Goal: Communication & Community: Answer question/provide support

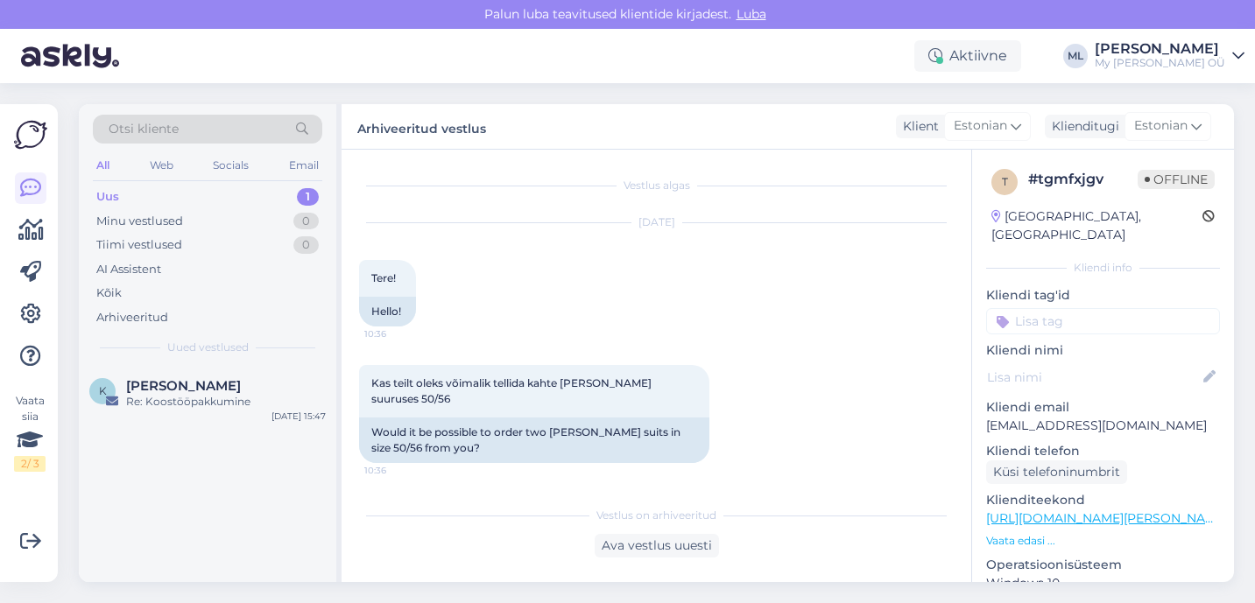
scroll to position [339, 0]
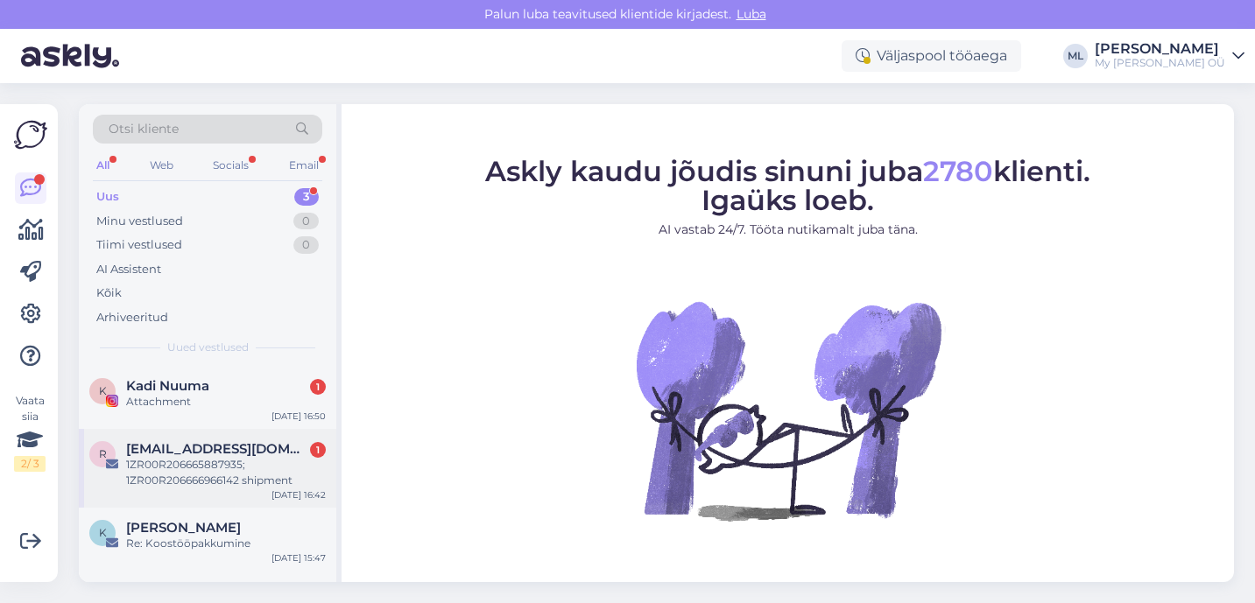
click at [174, 460] on div "1ZR00R206665887935; 1ZR00R206666966142 shipment" at bounding box center [226, 473] width 200 height 32
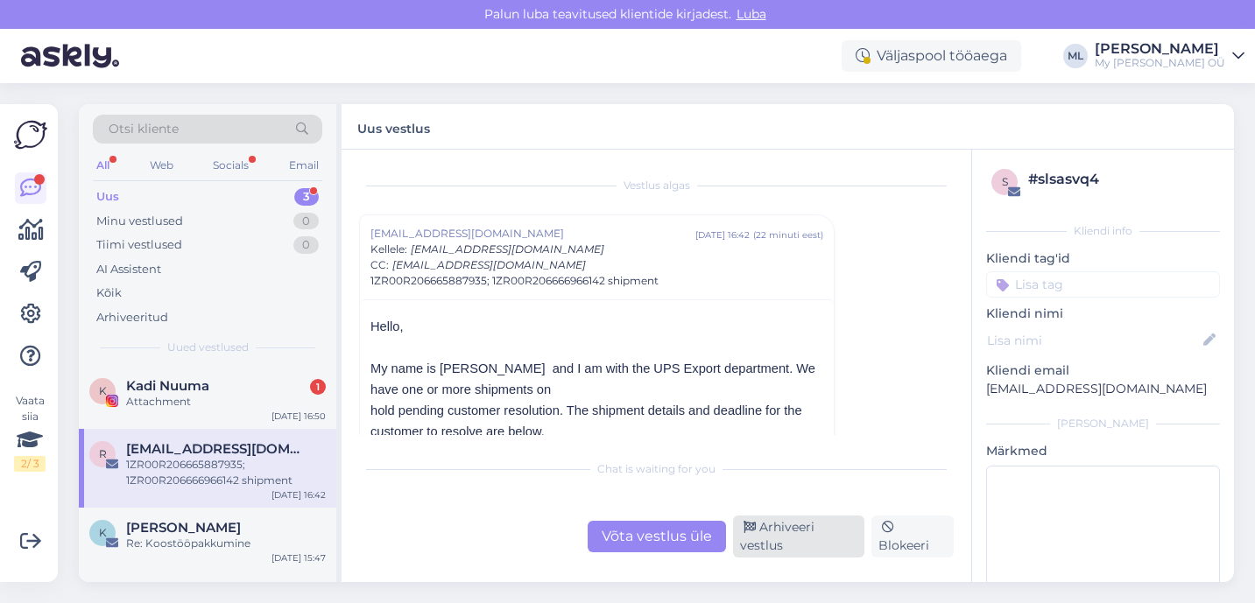
click at [762, 523] on div "Arhiveeri vestlus" at bounding box center [799, 537] width 132 height 42
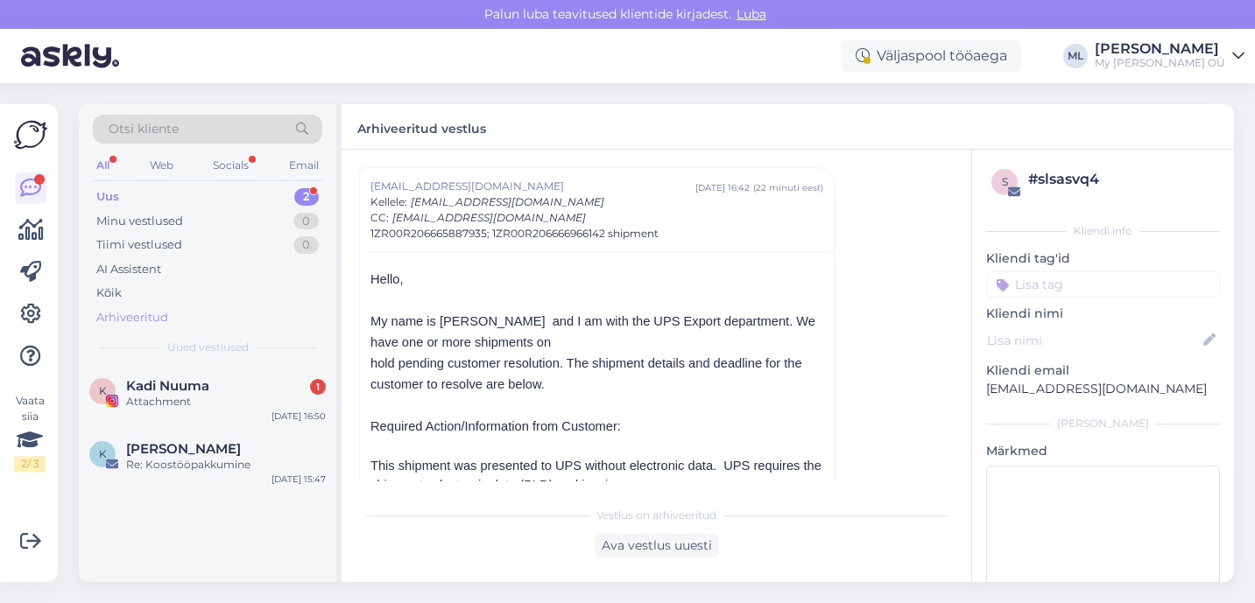
click at [130, 314] on div "Arhiveeritud" at bounding box center [132, 318] width 72 height 18
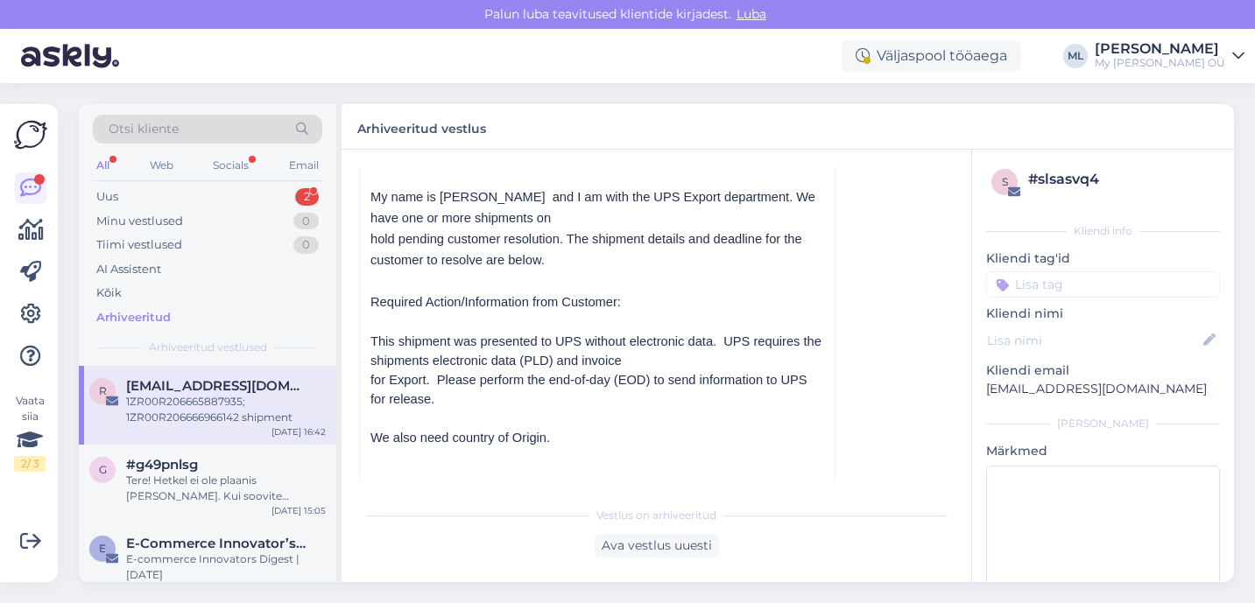
scroll to position [183, 0]
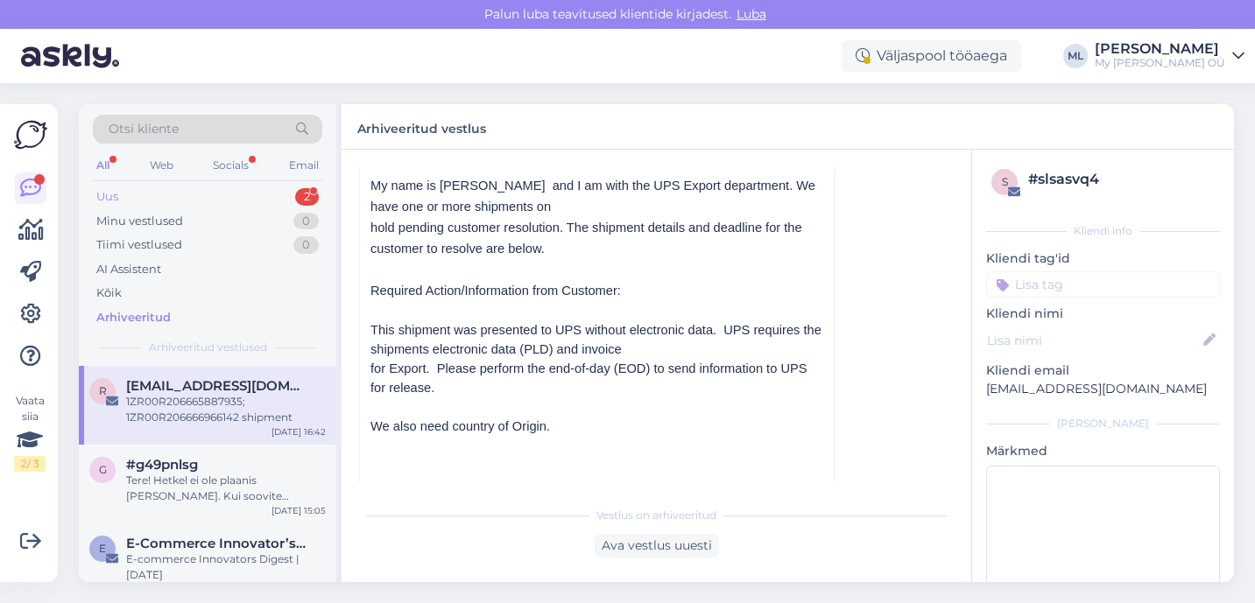
click at [143, 201] on div "Uus 2" at bounding box center [207, 197] width 229 height 25
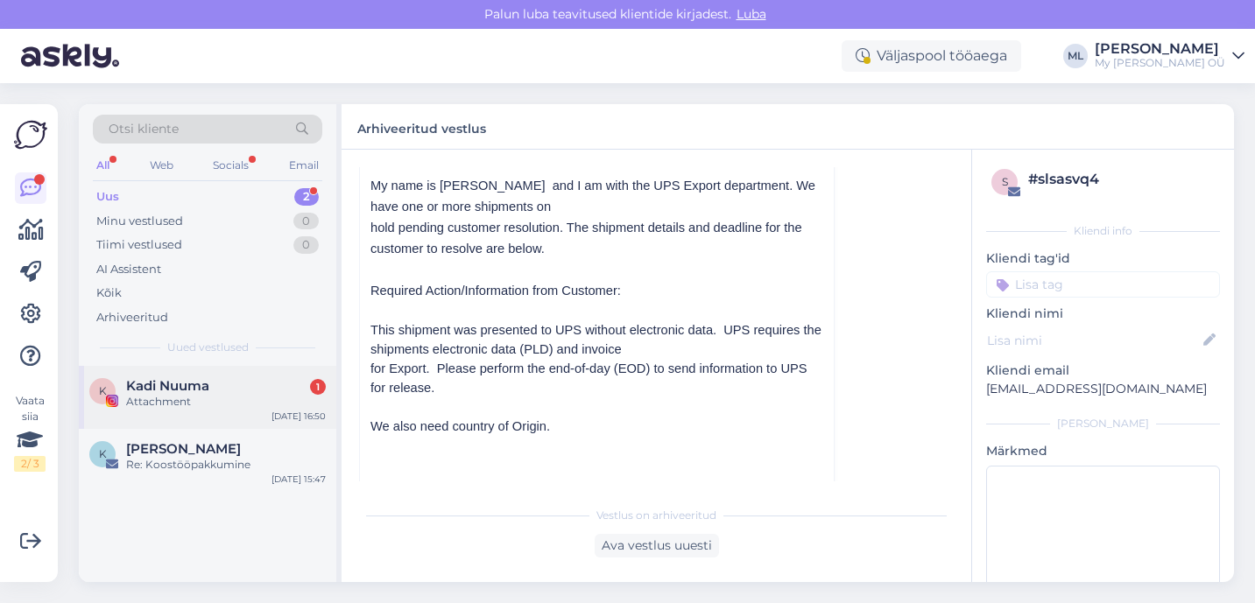
click at [227, 398] on div "Attachment" at bounding box center [226, 402] width 200 height 16
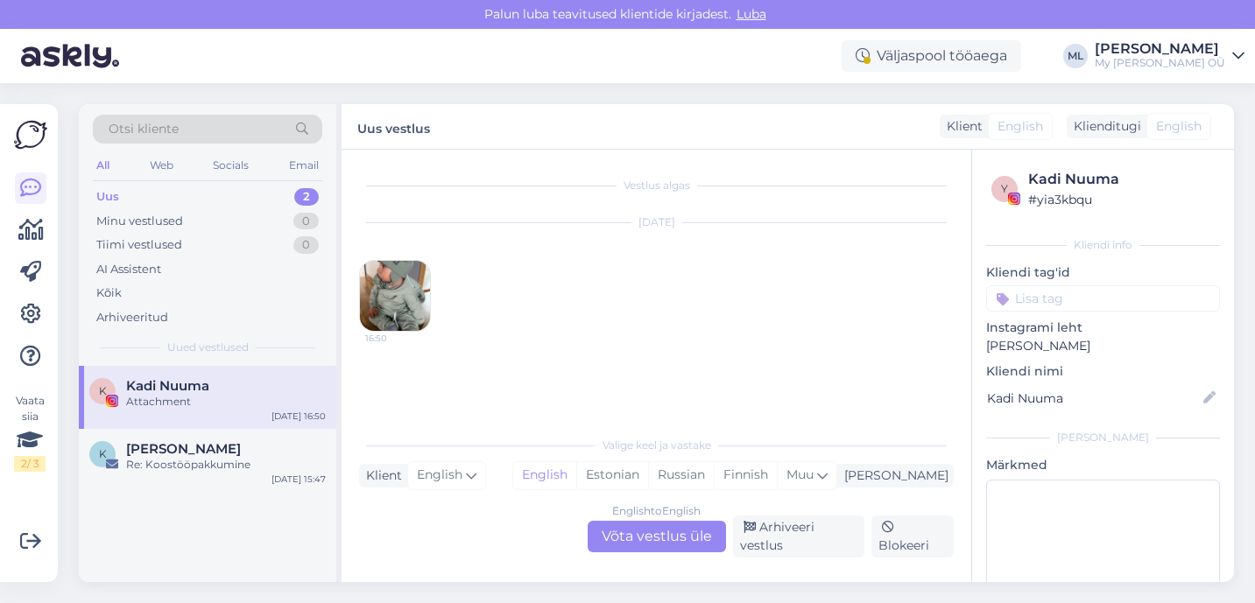
scroll to position [0, 0]
click at [398, 291] on img at bounding box center [395, 296] width 70 height 70
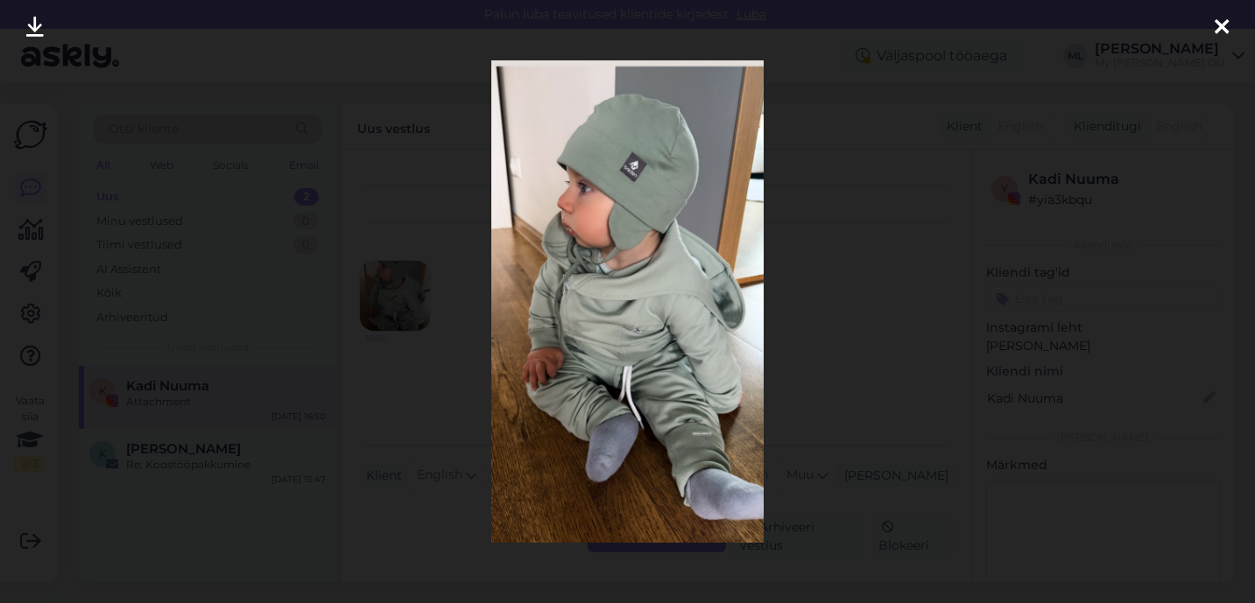
click at [701, 407] on img at bounding box center [626, 301] width 271 height 483
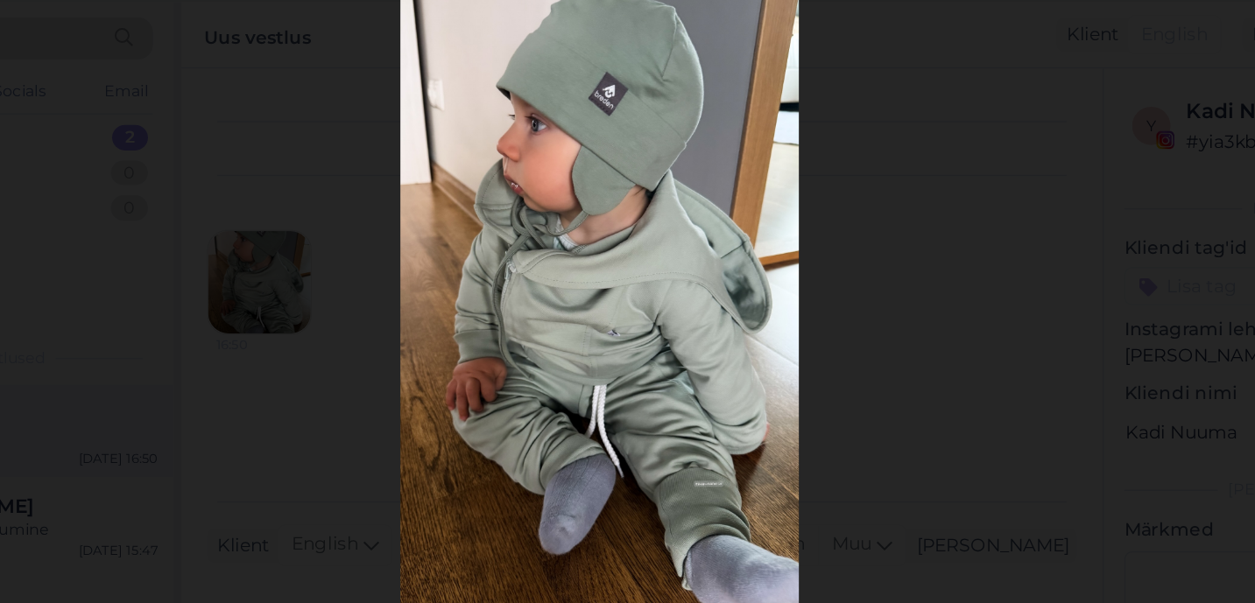
click at [702, 434] on img at bounding box center [626, 301] width 271 height 483
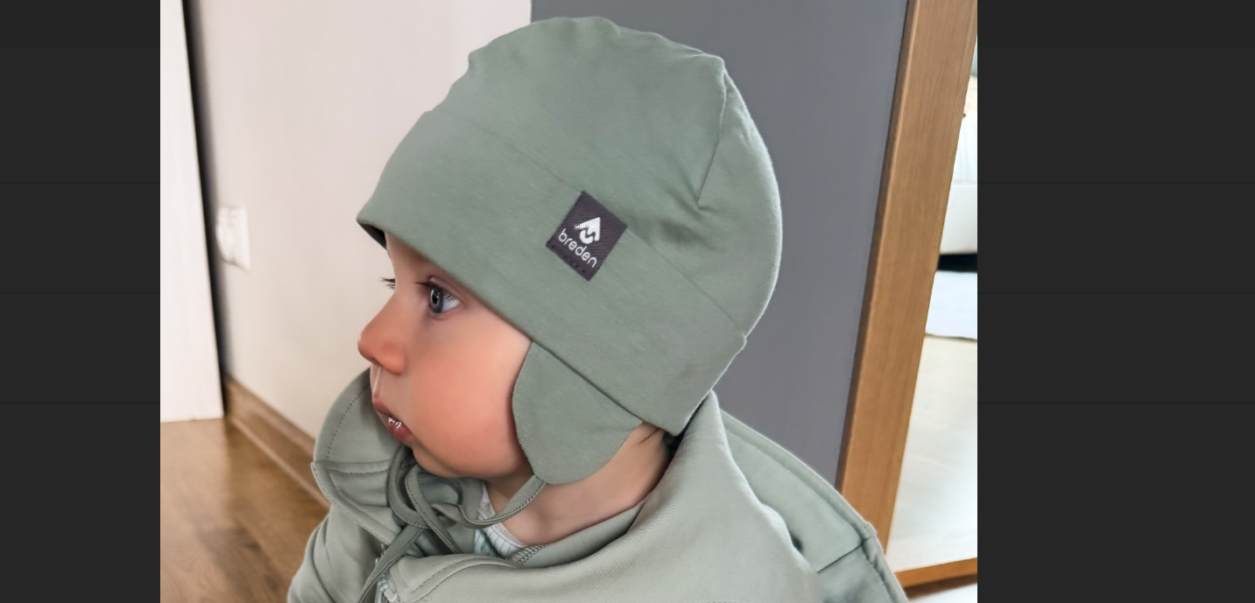
click at [633, 164] on img at bounding box center [626, 301] width 271 height 483
click at [633, 166] on img at bounding box center [626, 301] width 271 height 483
click at [831, 119] on div at bounding box center [627, 301] width 1255 height 603
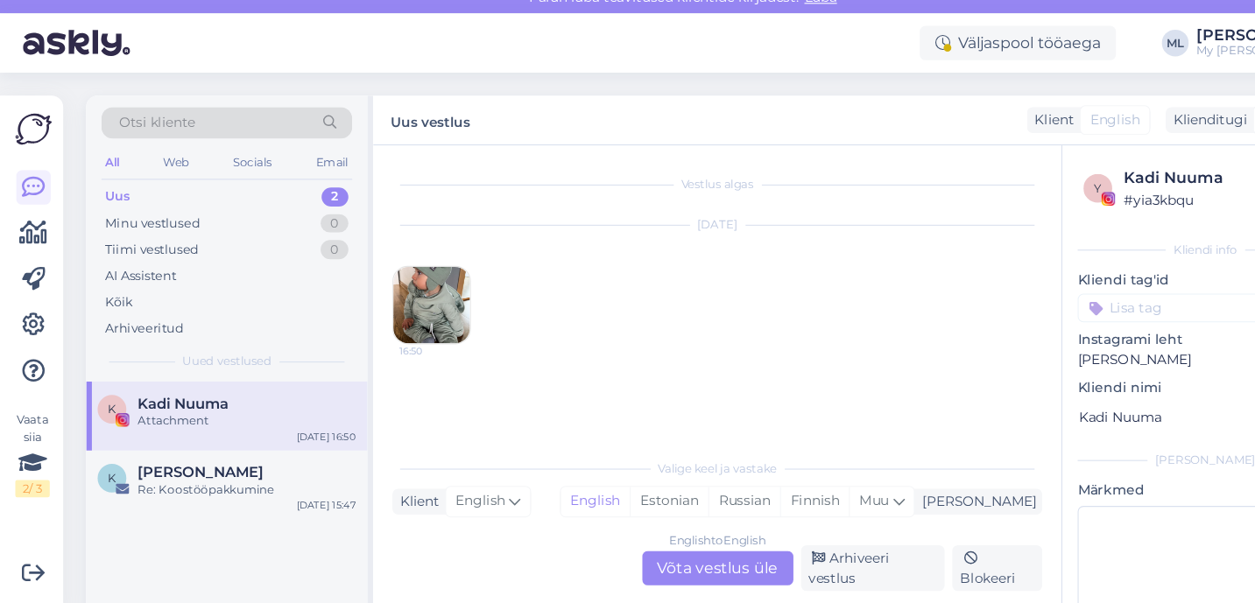
click at [412, 285] on img at bounding box center [395, 296] width 70 height 70
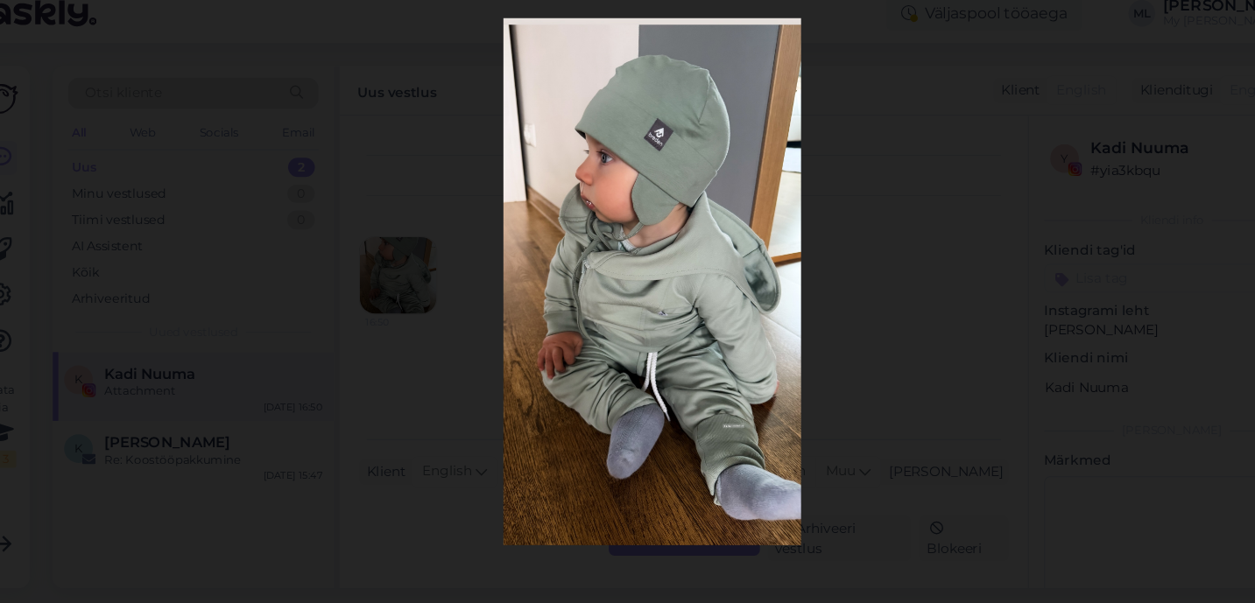
click at [631, 167] on img at bounding box center [626, 301] width 271 height 483
click at [607, 145] on img at bounding box center [626, 301] width 271 height 483
click at [765, 248] on div at bounding box center [627, 301] width 1255 height 603
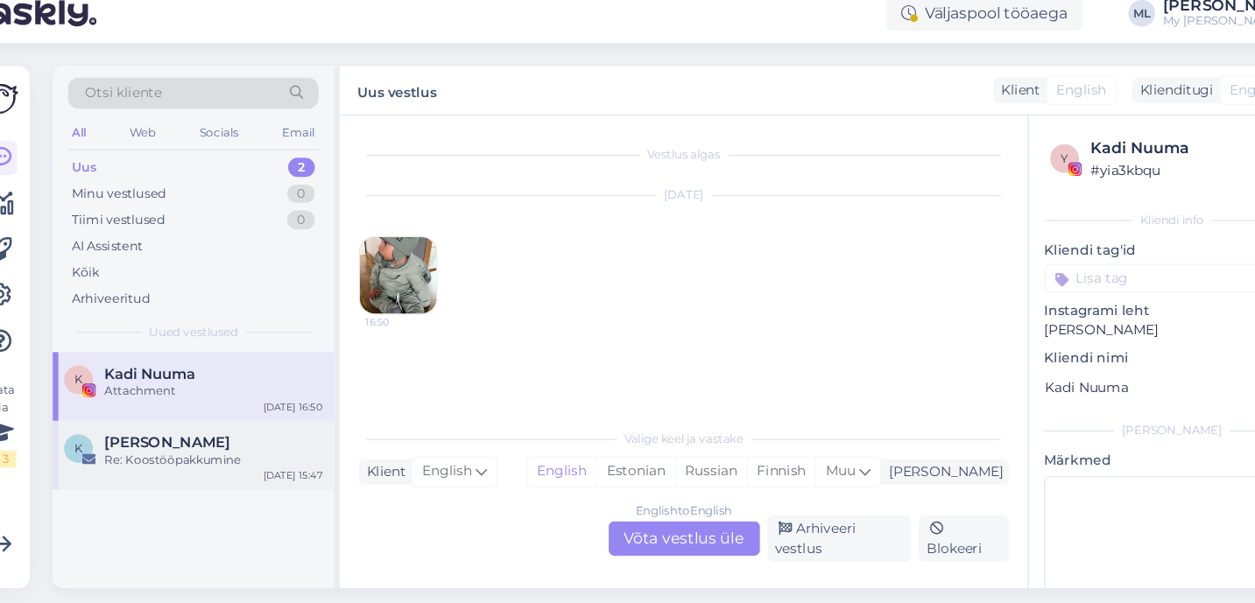
click at [207, 454] on div "[PERSON_NAME]" at bounding box center [226, 449] width 200 height 16
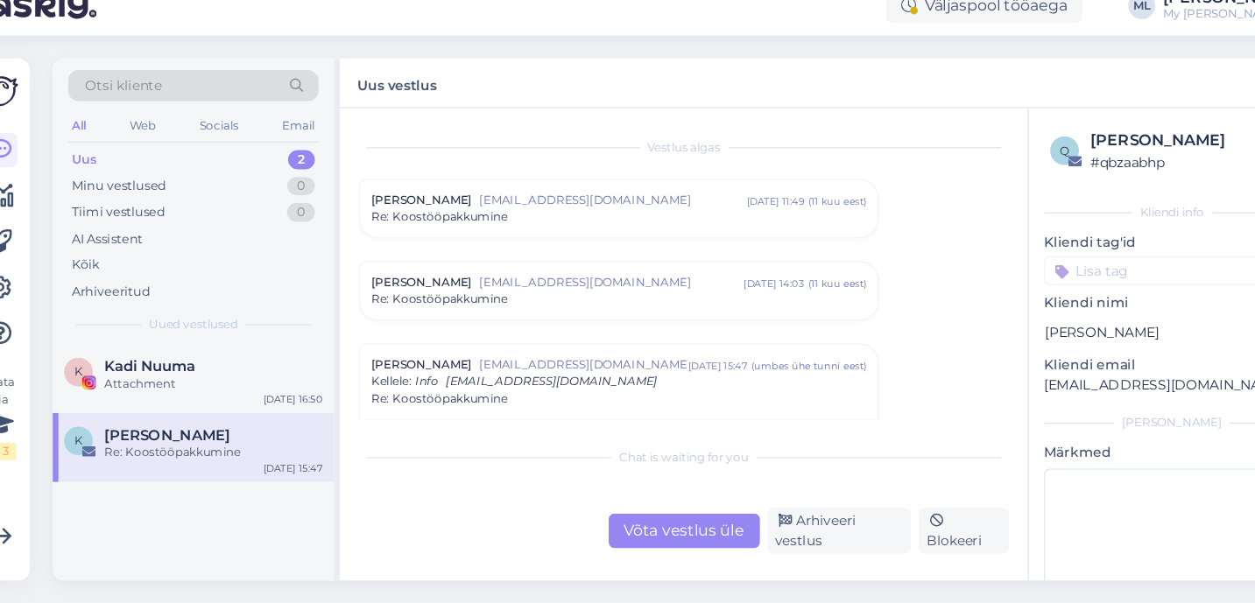
scroll to position [56, 0]
